Goal: Task Accomplishment & Management: Use online tool/utility

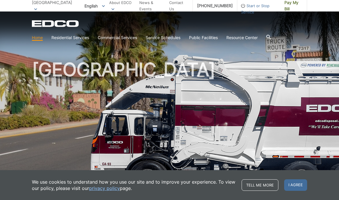
click at [0, 0] on link "Household Hazardous Waste" at bounding box center [0, 0] width 0 height 0
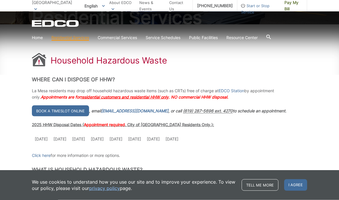
scroll to position [77, 0]
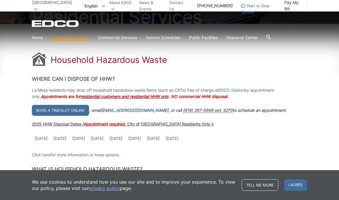
click at [74, 109] on link "Book a timeslot online" at bounding box center [60, 110] width 57 height 11
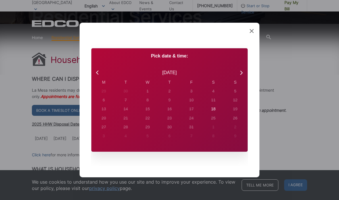
click at [250, 33] on icon at bounding box center [252, 31] width 4 height 4
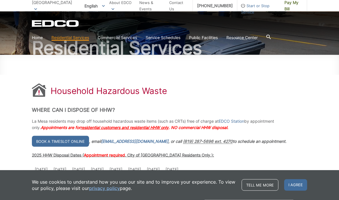
scroll to position [49, 0]
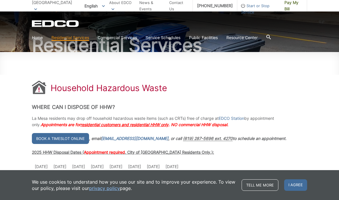
click at [112, 151] on span "Appointment required" at bounding box center [104, 152] width 41 height 5
click at [78, 137] on link "Book a timeslot online" at bounding box center [60, 138] width 57 height 11
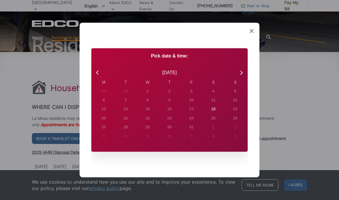
click at [256, 41] on div "Created with Sketch. Book Appointment Bringing anyone with you? Number of Addit…" at bounding box center [170, 100] width 180 height 155
click at [253, 33] on icon at bounding box center [252, 31] width 4 height 4
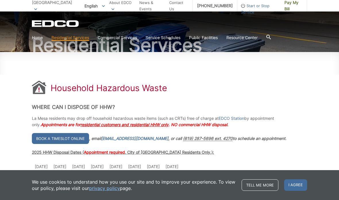
click at [38, 37] on link "Home" at bounding box center [37, 38] width 11 height 6
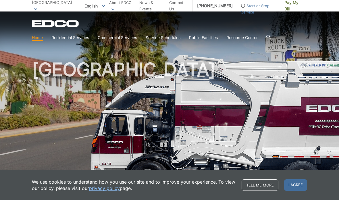
click at [37, 37] on link "Home" at bounding box center [37, 38] width 11 height 6
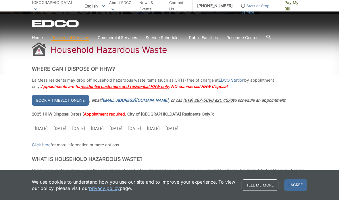
scroll to position [88, 0]
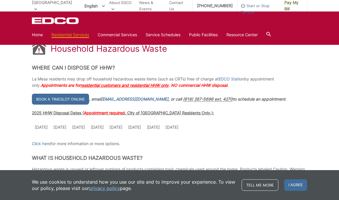
click at [163, 86] on span "residential customers and residential HHW only" at bounding box center [125, 85] width 88 height 5
click at [143, 86] on span "residential customers and residential HHW only" at bounding box center [125, 85] width 88 height 5
click at [81, 98] on link "Book a timeslot online" at bounding box center [60, 99] width 57 height 11
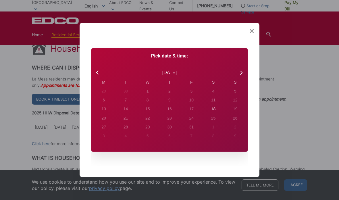
click at [97, 76] on icon at bounding box center [97, 72] width 7 height 7
click at [250, 33] on icon at bounding box center [252, 31] width 4 height 4
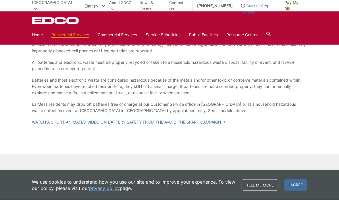
scroll to position [528, 0]
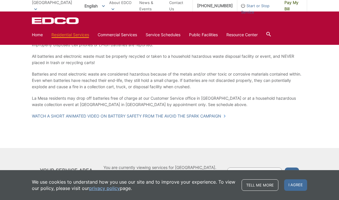
click at [242, 169] on input "Enter zip code" at bounding box center [254, 173] width 55 height 10
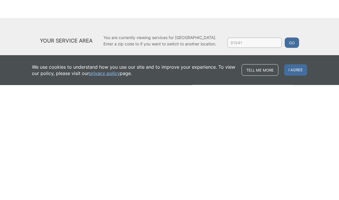
type input "91941"
click at [295, 153] on button "Go" at bounding box center [292, 158] width 14 height 10
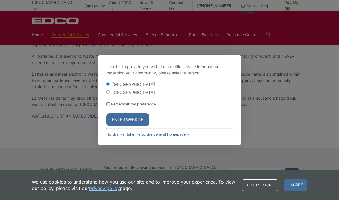
click at [112, 95] on div "[GEOGRAPHIC_DATA]" at bounding box center [169, 92] width 127 height 6
click at [108, 94] on input "[GEOGRAPHIC_DATA]" at bounding box center [108, 92] width 4 height 4
radio input "true"
click at [108, 106] on input "Remember my preference" at bounding box center [108, 104] width 4 height 4
checkbox input "true"
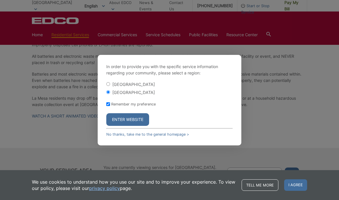
click at [138, 126] on button "Enter Website" at bounding box center [127, 119] width 43 height 13
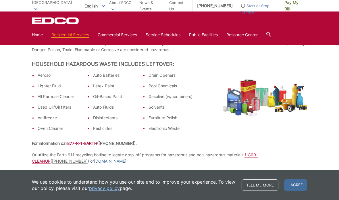
scroll to position [123, 0]
